Goal: Communication & Community: Answer question/provide support

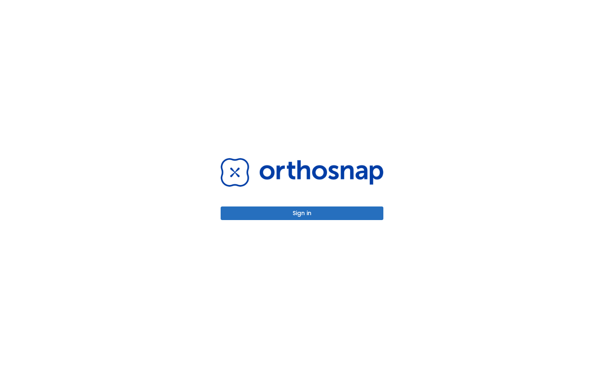
click at [326, 223] on div "Sign in" at bounding box center [302, 189] width 182 height 378
click at [323, 208] on button "Sign in" at bounding box center [302, 213] width 163 height 14
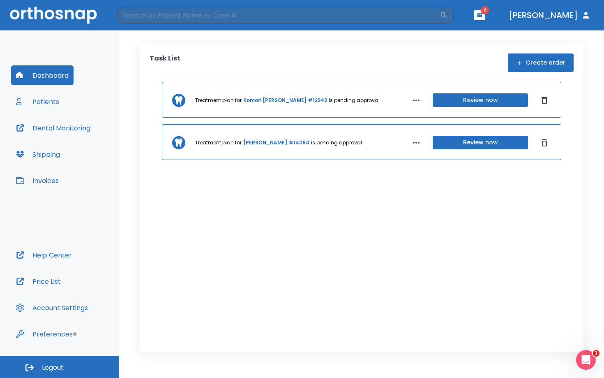
click at [455, 102] on button "Review now" at bounding box center [480, 100] width 95 height 14
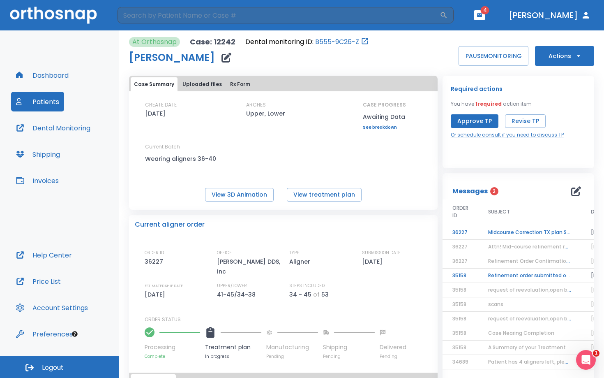
click at [505, 231] on td "Midcourse Correction TX plan Status Follow-up 1" at bounding box center [529, 232] width 103 height 14
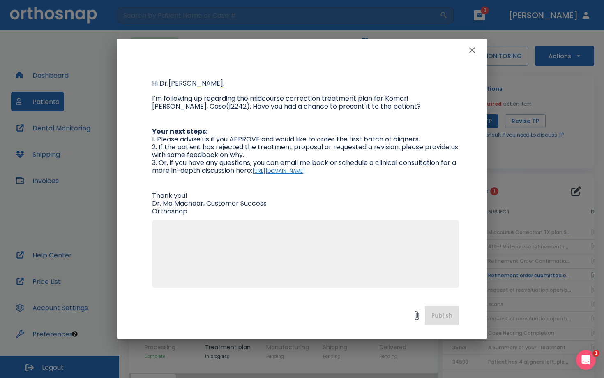
scroll to position [70, 0]
click at [164, 243] on textarea at bounding box center [305, 257] width 297 height 57
type textarea "h"
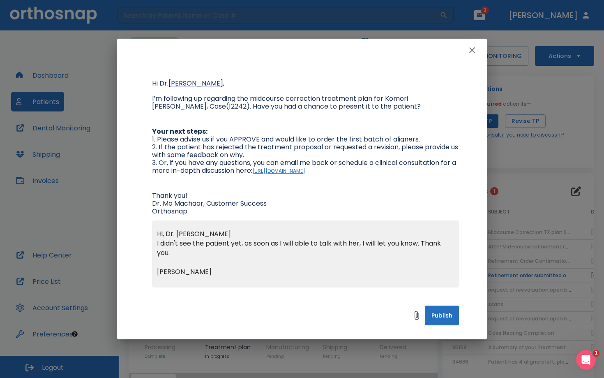
type textarea "Hi, Dr. Mo Machaar I didn't see the patient yet, as soon as I will able to talk…"
click at [449, 314] on button "Publish" at bounding box center [442, 315] width 34 height 20
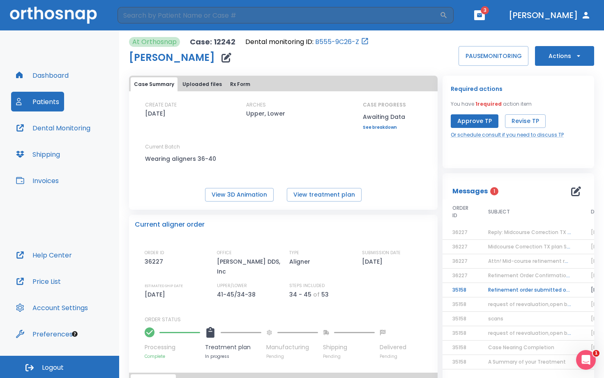
scroll to position [0, 0]
click at [328, 193] on button "View treatment plan" at bounding box center [324, 195] width 75 height 14
click at [501, 249] on span "Midcourse Correction TX plan Status Follow-up 1" at bounding box center [549, 246] width 122 height 7
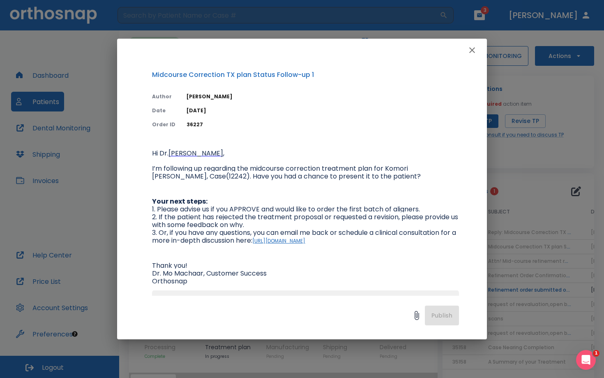
click at [477, 49] on icon "button" at bounding box center [472, 50] width 10 height 10
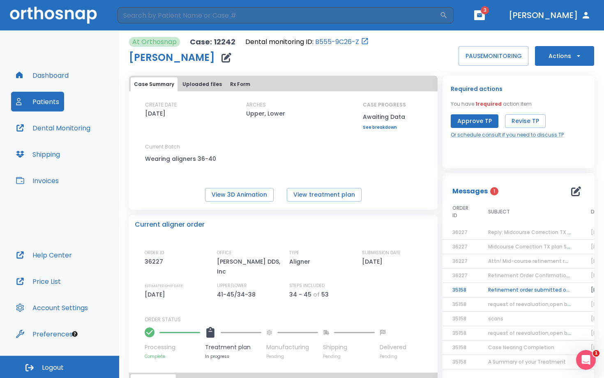
click at [493, 265] on td "Attn! Mid-course refinement required" at bounding box center [529, 261] width 103 height 14
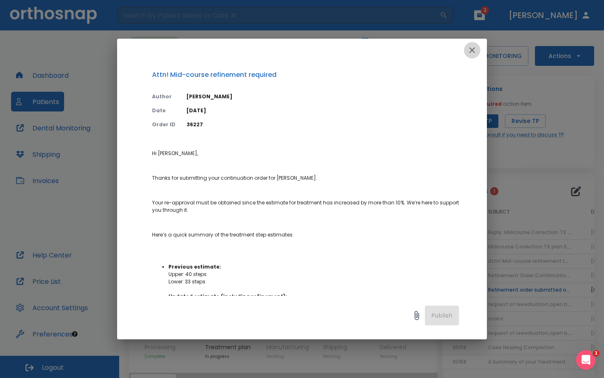
click at [477, 50] on button "button" at bounding box center [472, 50] width 16 height 16
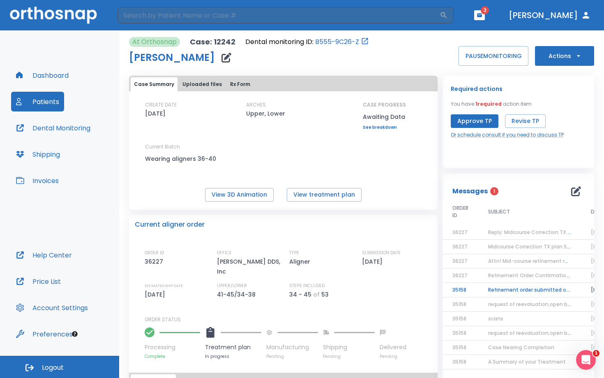
click at [492, 293] on td "Refinement order submitted on your behalf!" at bounding box center [529, 290] width 103 height 14
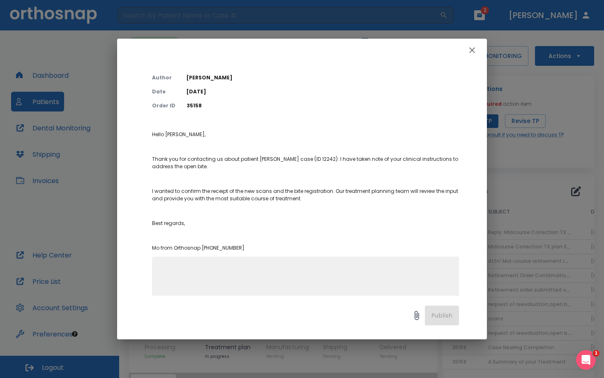
scroll to position [12, 0]
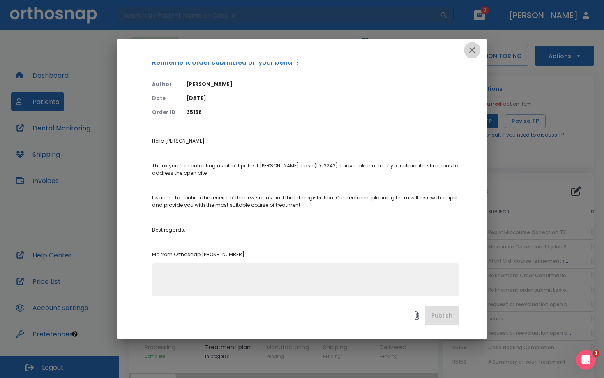
click at [470, 47] on icon "button" at bounding box center [472, 50] width 10 height 10
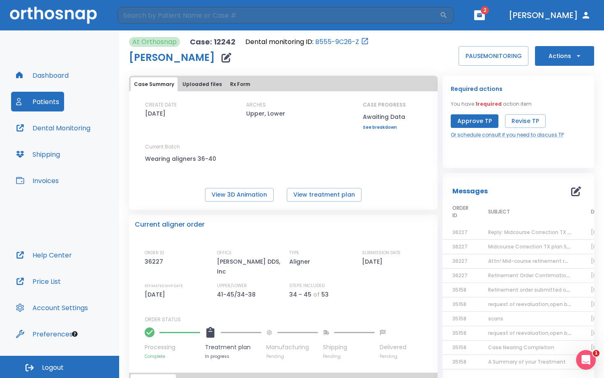
scroll to position [0, 0]
click at [60, 95] on button "Patients" at bounding box center [37, 102] width 53 height 20
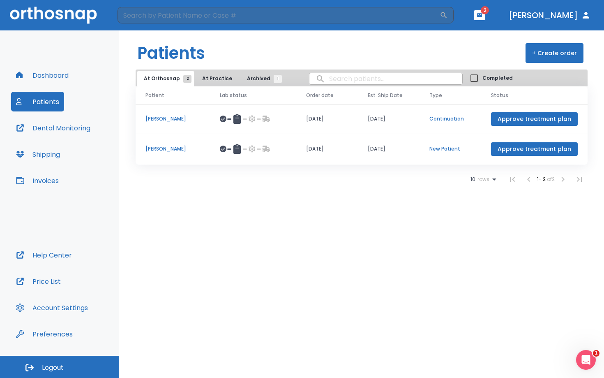
click at [163, 152] on p "[PERSON_NAME]" at bounding box center [172, 148] width 55 height 7
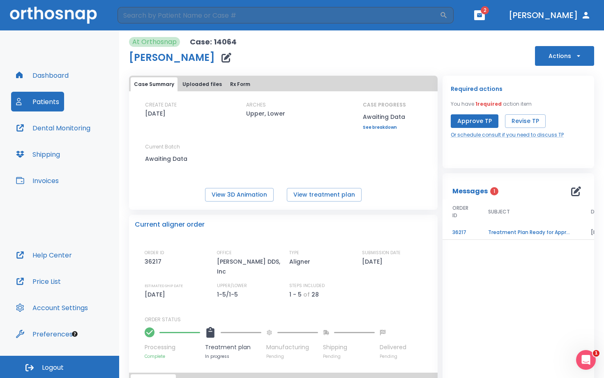
click at [371, 126] on link "See breakdown" at bounding box center [384, 127] width 43 height 5
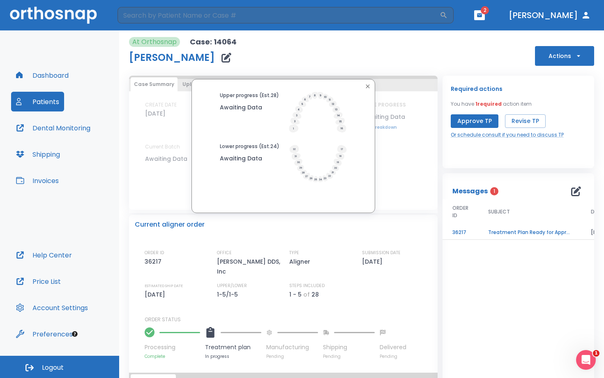
click at [365, 83] on icon "button" at bounding box center [368, 86] width 7 height 7
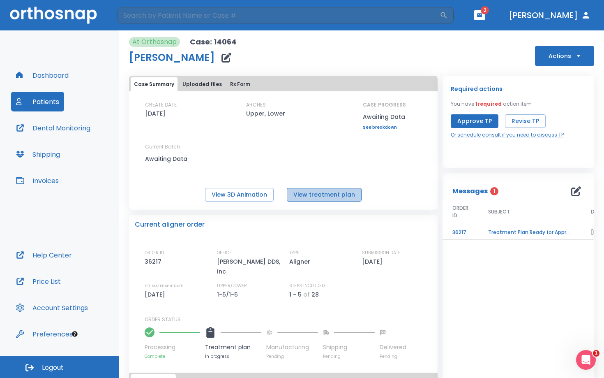
click at [324, 196] on button "View treatment plan" at bounding box center [324, 195] width 75 height 14
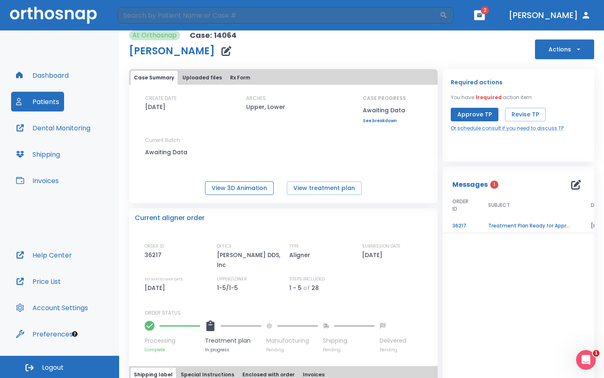
scroll to position [8, 0]
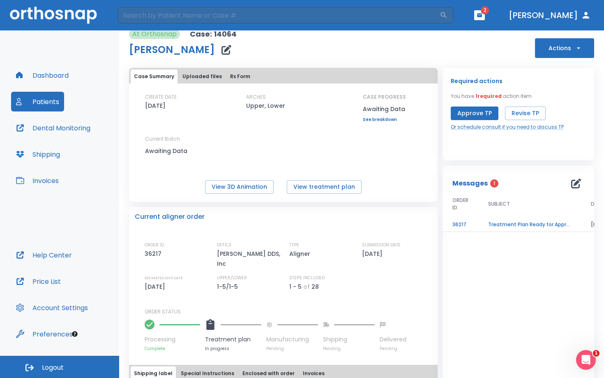
click at [508, 222] on td "Treatment Plan Ready for Approval!" at bounding box center [529, 224] width 103 height 14
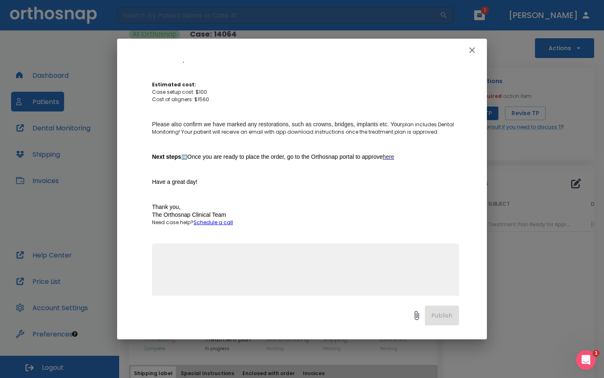
scroll to position [197, 0]
click at [471, 55] on button "button" at bounding box center [472, 50] width 16 height 16
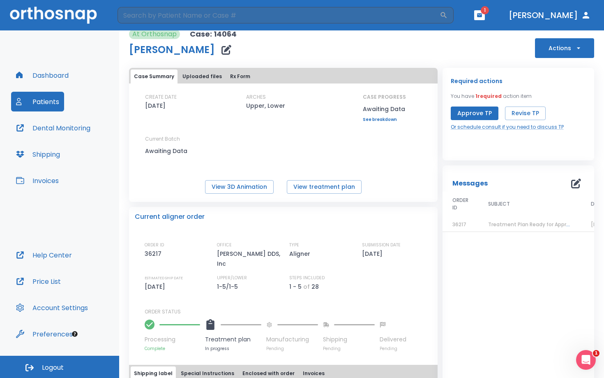
click at [369, 121] on link "See breakdown" at bounding box center [384, 119] width 43 height 5
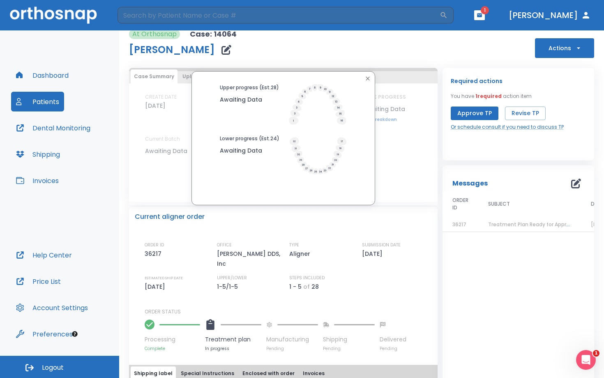
click at [366, 77] on icon "button" at bounding box center [368, 78] width 7 height 7
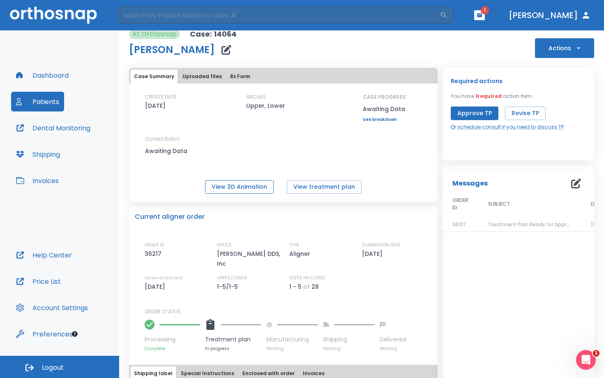
click at [252, 181] on button "View 3D Animation" at bounding box center [239, 187] width 69 height 14
click at [331, 188] on button "View treatment plan" at bounding box center [324, 187] width 75 height 14
click at [572, 184] on icon "button" at bounding box center [576, 183] width 10 height 10
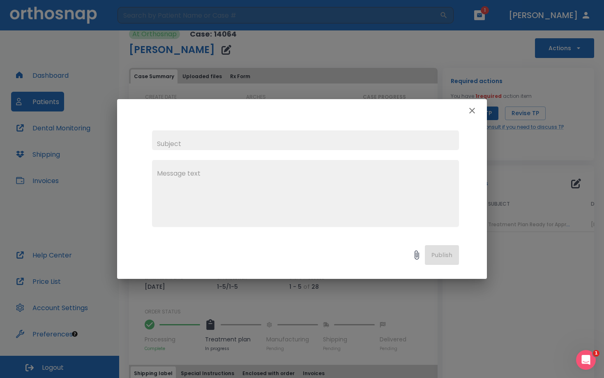
click at [185, 139] on input "text" at bounding box center [305, 140] width 307 height 20
type input "c"
type input "C"
type input "Treatment plan not appears."
click at [167, 169] on textarea at bounding box center [305, 197] width 297 height 57
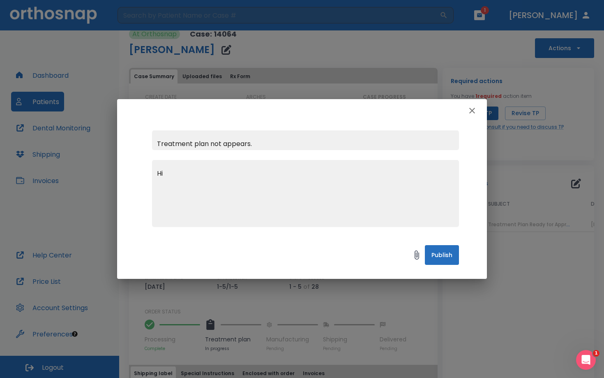
type textarea "H"
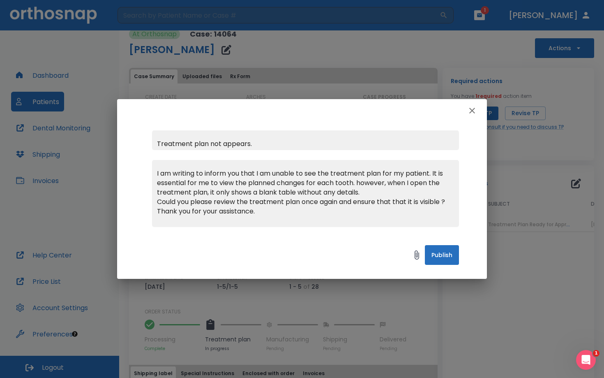
type textarea "I am writing to inform you that I am unable to see the treatment plan for my pa…"
click at [445, 245] on button "Publish" at bounding box center [442, 255] width 34 height 20
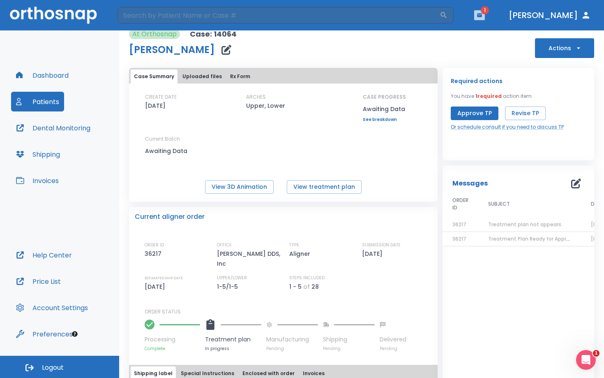
click at [485, 20] on button "button" at bounding box center [479, 15] width 11 height 10
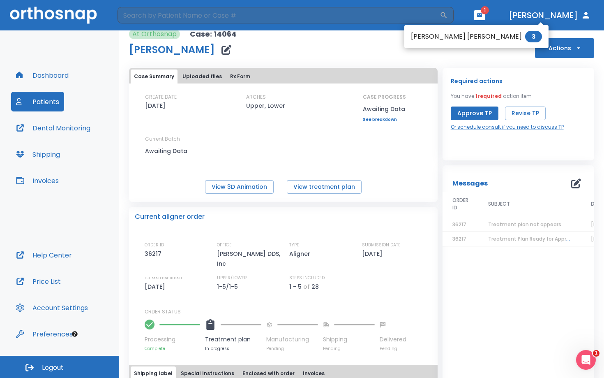
click at [459, 35] on li "Michael Ben-Suzan 3" at bounding box center [476, 36] width 144 height 16
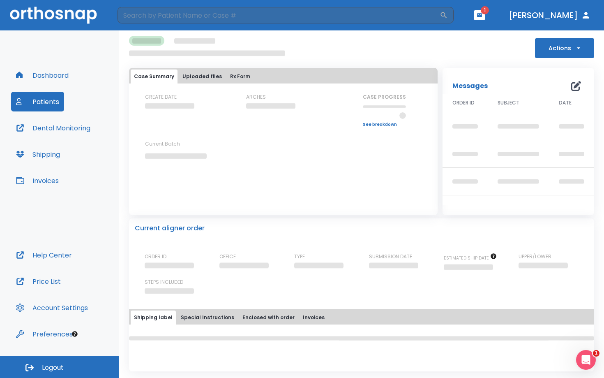
scroll to position [1, 0]
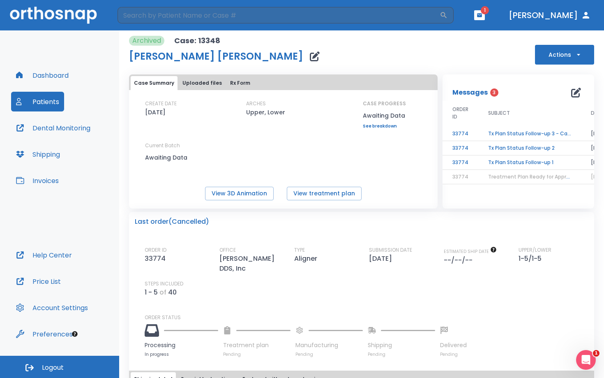
click at [529, 136] on td "Tx Plan Status Follow-up 3 - Case on hold" at bounding box center [529, 134] width 103 height 14
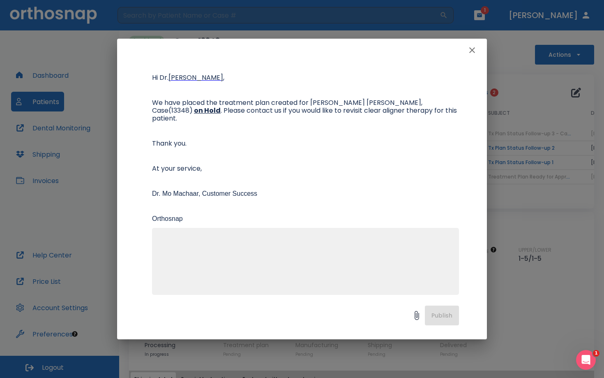
scroll to position [75, 0]
click at [187, 237] on textarea at bounding box center [305, 265] width 297 height 57
click at [470, 48] on icon "button" at bounding box center [472, 50] width 6 height 6
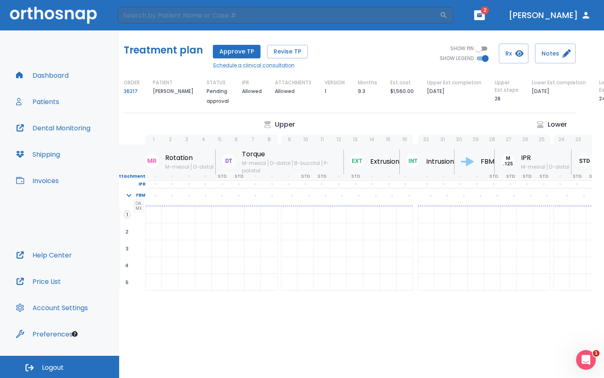
click at [62, 129] on button "Dental Monitoring" at bounding box center [53, 128] width 84 height 20
click at [50, 92] on button "Patients" at bounding box center [37, 102] width 53 height 20
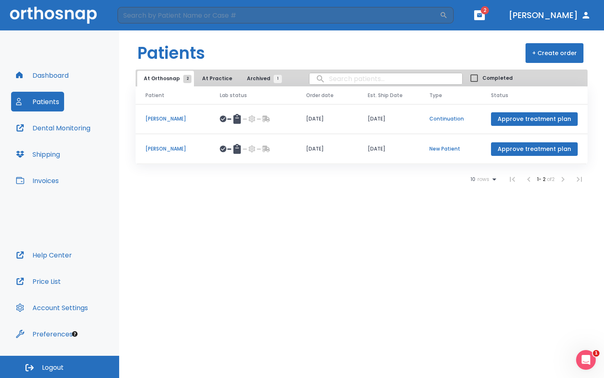
click at [180, 125] on td "Komori Menendez" at bounding box center [173, 119] width 74 height 30
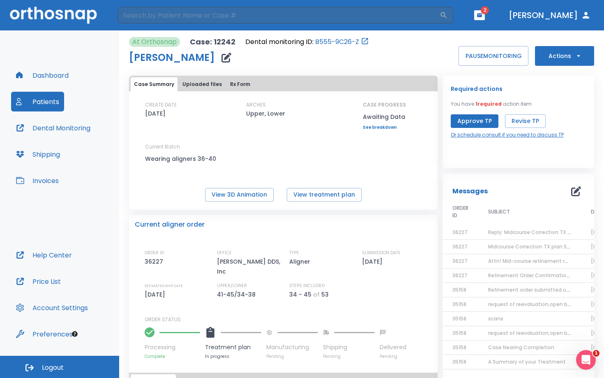
click at [477, 136] on link "Or schedule consult if you need to discuss TP" at bounding box center [507, 134] width 113 height 7
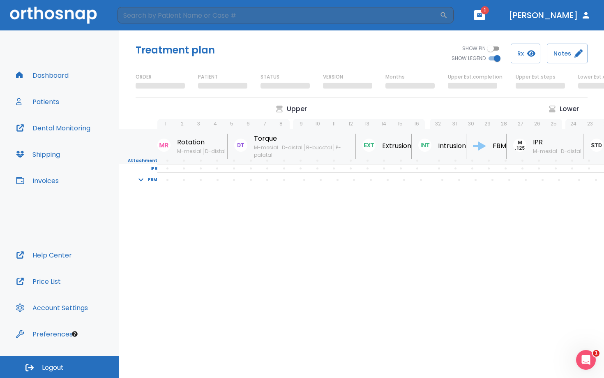
click at [141, 176] on icon "button" at bounding box center [141, 180] width 10 height 10
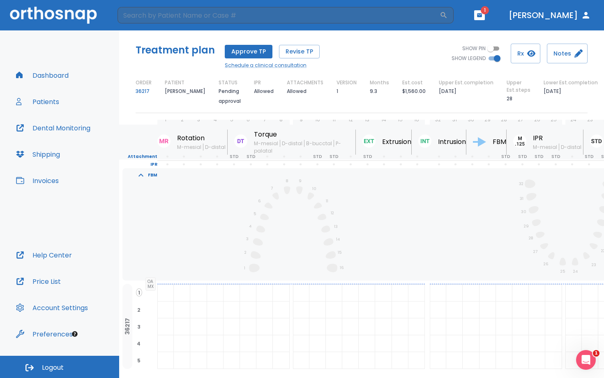
scroll to position [15, 0]
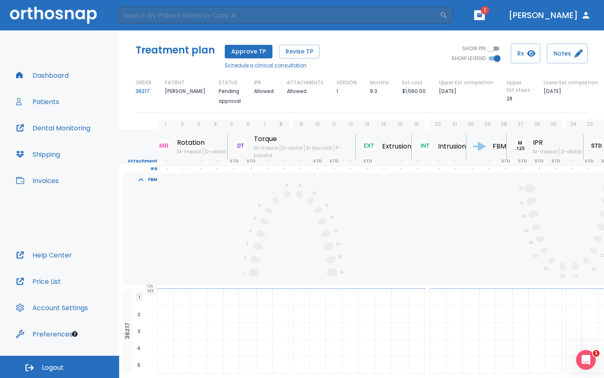
click at [196, 148] on span "M-mesial" at bounding box center [190, 151] width 26 height 7
click at [165, 123] on p "1" at bounding box center [166, 123] width 2 height 7
click at [157, 170] on p "IPR" at bounding box center [138, 168] width 38 height 7
click at [379, 141] on div "Extrusion" at bounding box center [386, 146] width 49 height 25
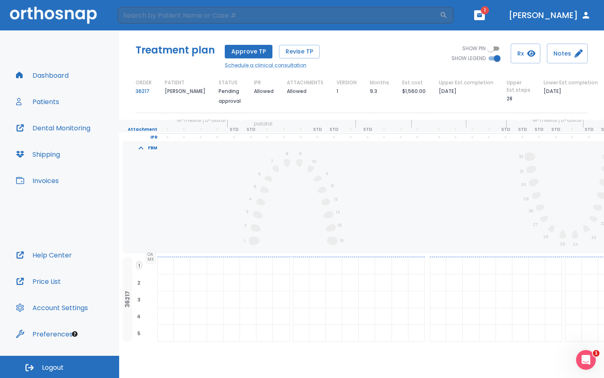
scroll to position [60, 0]
